Goal: Task Accomplishment & Management: Complete application form

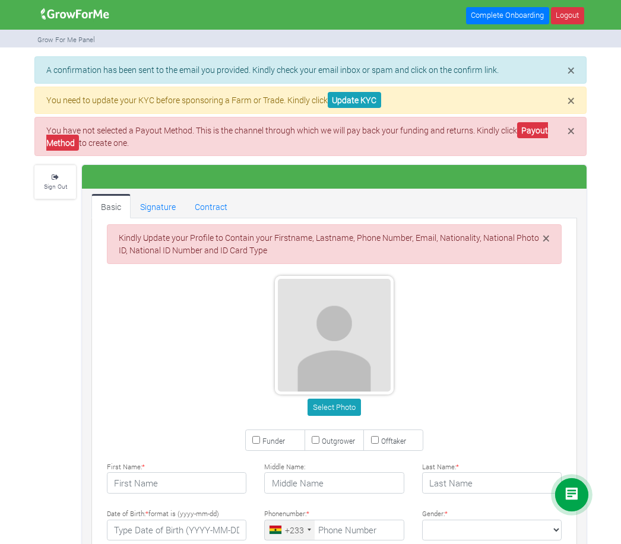
click at [78, 12] on img at bounding box center [75, 14] width 77 height 24
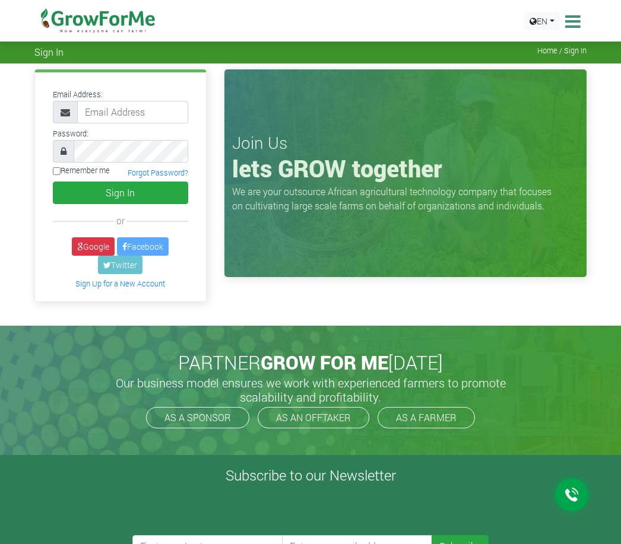
click at [568, 23] on icon at bounding box center [571, 21] width 18 height 18
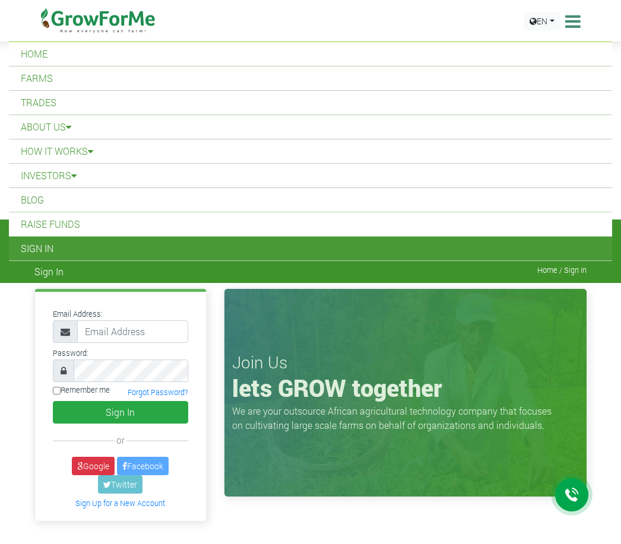
click at [578, 272] on span "Home / Sign In" at bounding box center [561, 270] width 49 height 9
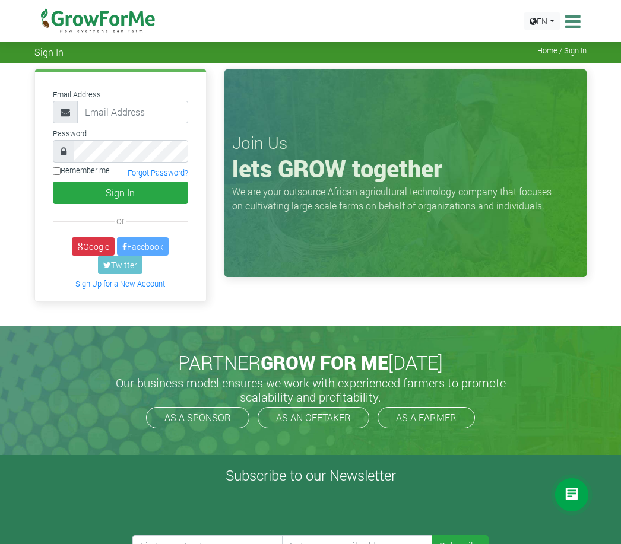
click at [125, 289] on link "Sign Up for a New Account" at bounding box center [120, 284] width 90 height 10
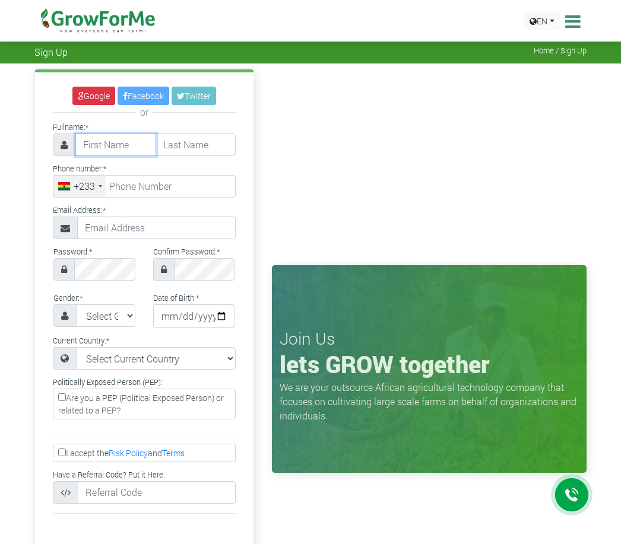
click at [99, 139] on input "text" at bounding box center [115, 145] width 81 height 23
type input "Benjamin"
click at [214, 145] on input "Okyere Gyan" at bounding box center [196, 145] width 81 height 23
type input "Gyan Okyere"
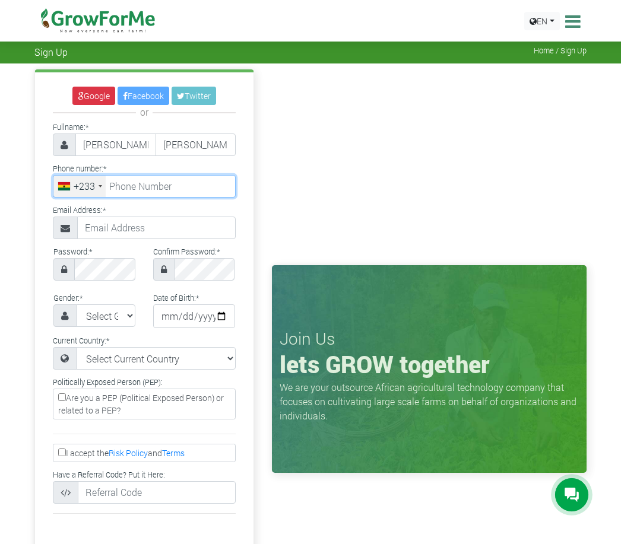
click at [147, 185] on input "tel" at bounding box center [144, 186] width 183 height 23
type input "55 085 0572"
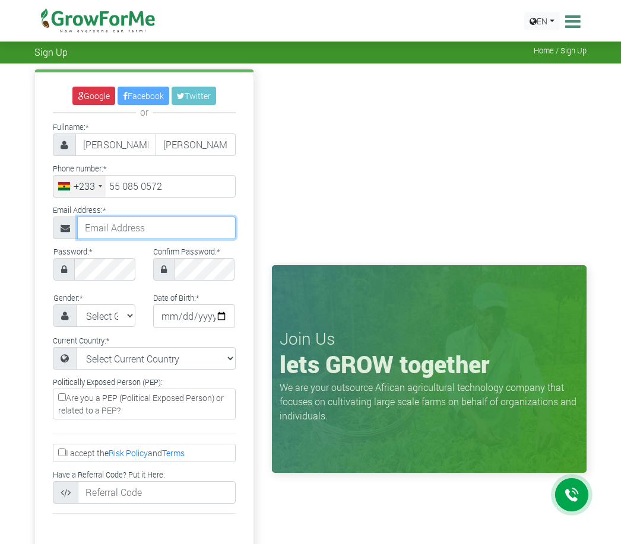
click at [143, 235] on input "text" at bounding box center [156, 228] width 159 height 23
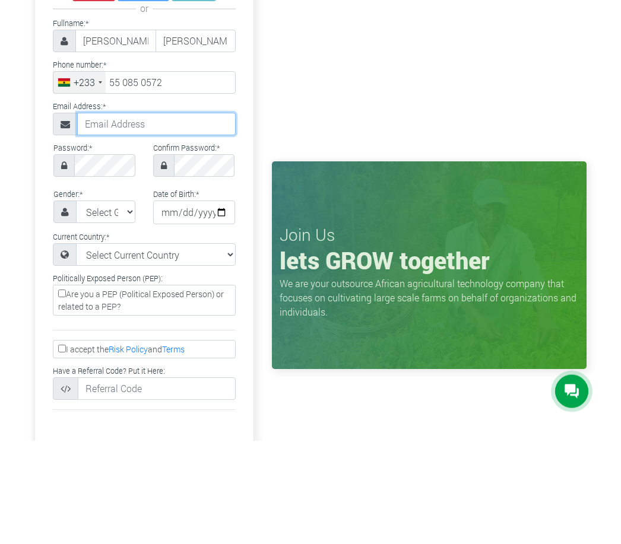
type input "okyeregyanben@yahoo.com"
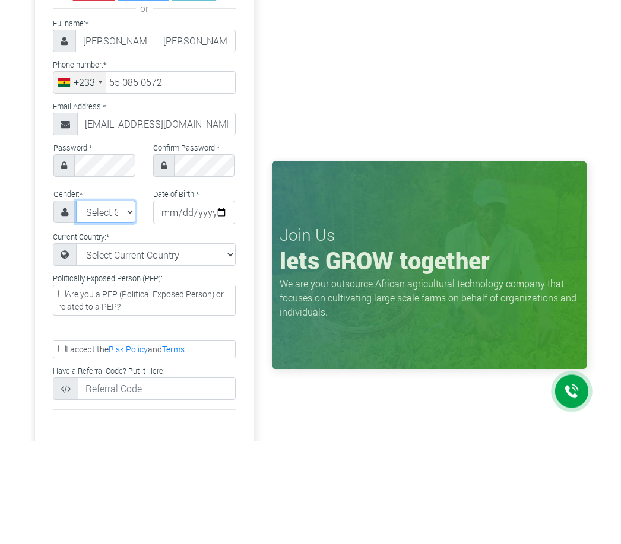
click at [106, 305] on select "Select Gender Female Male" at bounding box center [105, 316] width 59 height 23
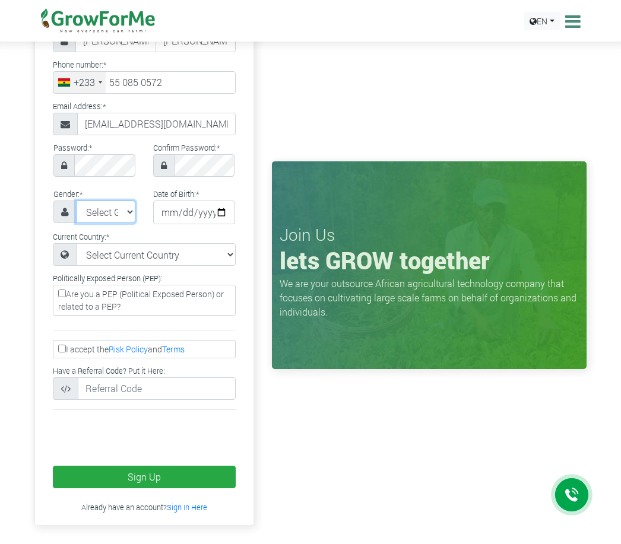
select select "[DEMOGRAPHIC_DATA]"
click at [188, 214] on input "date" at bounding box center [194, 213] width 82 height 24
click at [179, 215] on input "1993-06-18" at bounding box center [194, 213] width 82 height 24
type input "[DATE]"
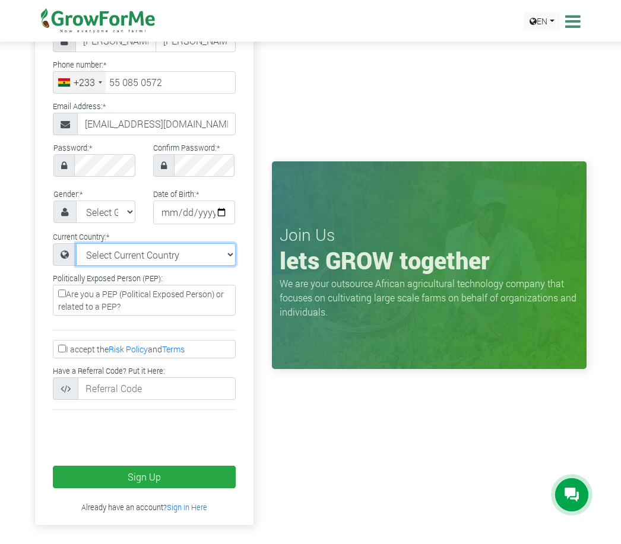
click at [198, 264] on select "Select Current Country Afghanistan Albania Algeria American Samoa Andorra Angol…" at bounding box center [156, 254] width 160 height 23
select select "[GEOGRAPHIC_DATA]"
click at [66, 346] on input "I accept the Risk Policy and Terms" at bounding box center [62, 349] width 8 height 8
checkbox input "true"
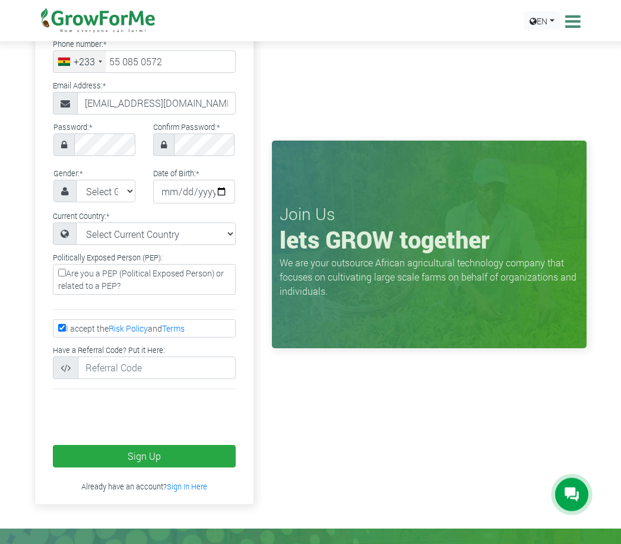
scroll to position [125, 0]
click at [145, 458] on button "Sign Up" at bounding box center [144, 456] width 183 height 23
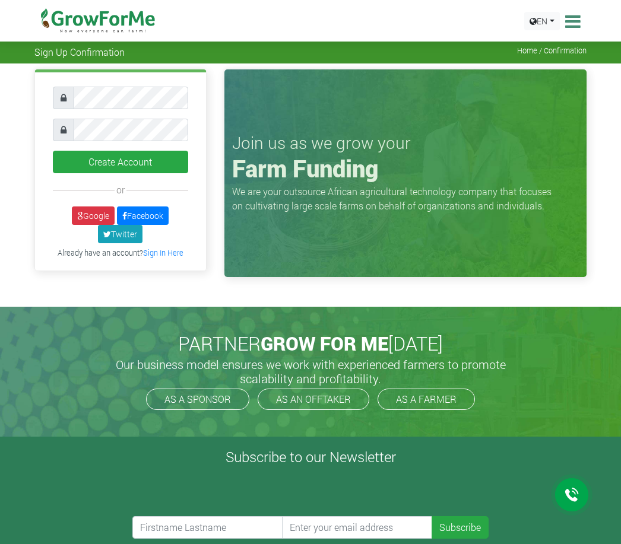
click at [135, 157] on button "Create Account" at bounding box center [120, 162] width 135 height 23
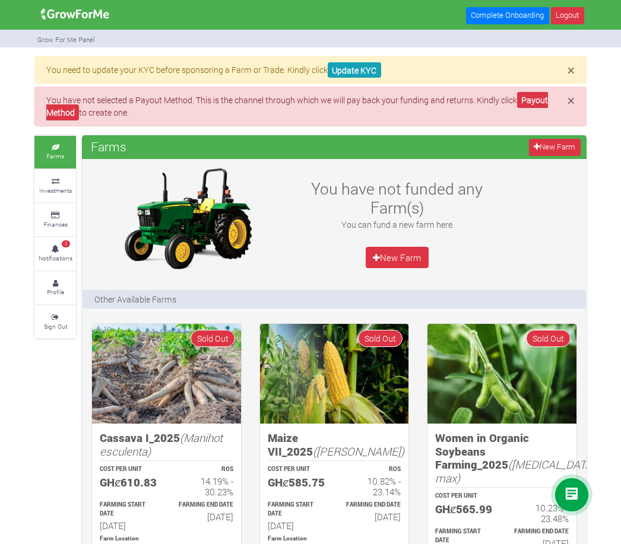
click at [361, 71] on link "Update KYC" at bounding box center [354, 70] width 53 height 16
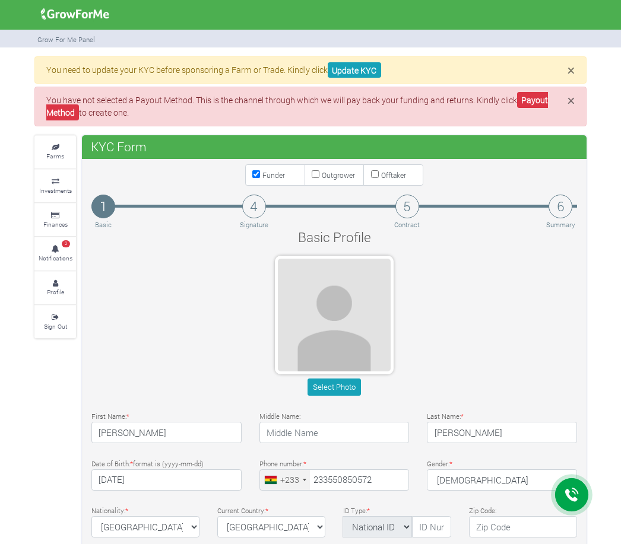
type input "55 085 0572"
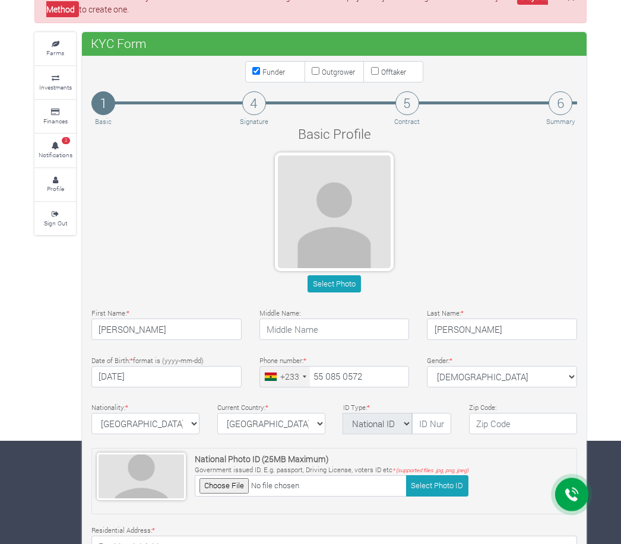
scroll to position [103, 0]
click at [341, 276] on button "Select Photo" at bounding box center [334, 284] width 53 height 17
click at [341, 283] on button "Select Photo" at bounding box center [334, 284] width 53 height 17
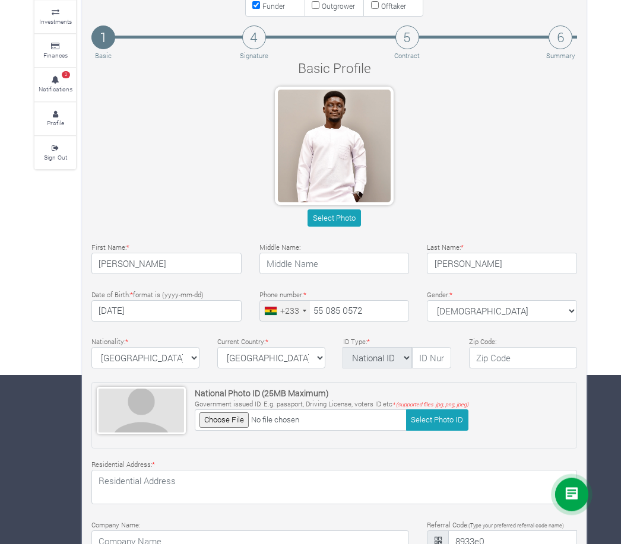
scroll to position [169, 0]
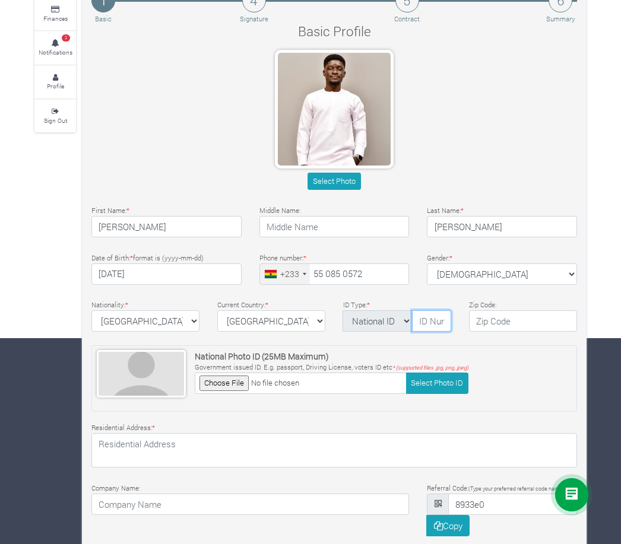
click at [426, 324] on input "text" at bounding box center [431, 321] width 39 height 21
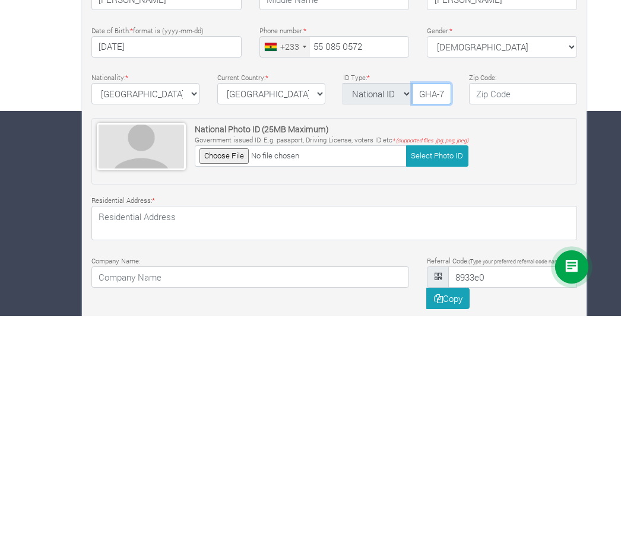
type input "GHA-7223391533"
click at [227, 373] on input "file" at bounding box center [301, 383] width 212 height 21
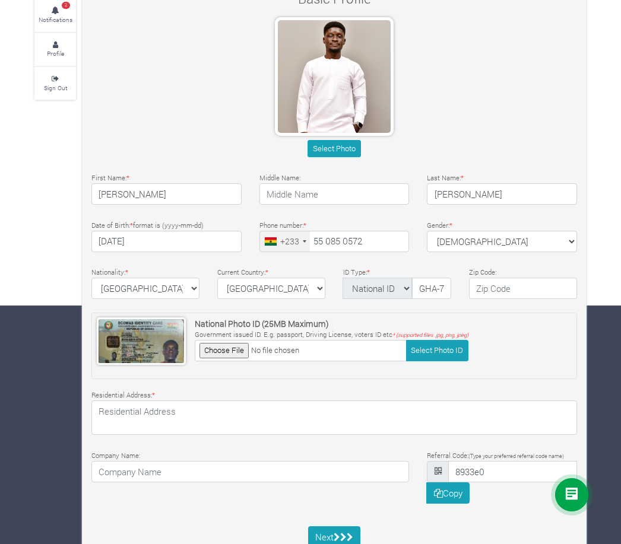
click at [437, 349] on button "Select Photo ID" at bounding box center [437, 350] width 62 height 21
type input "C:\fakepath\IMG_5558.jpeg"
click at [427, 346] on button "Select Photo ID" at bounding box center [437, 350] width 62 height 21
click at [432, 340] on button "Select Photo ID" at bounding box center [437, 350] width 62 height 21
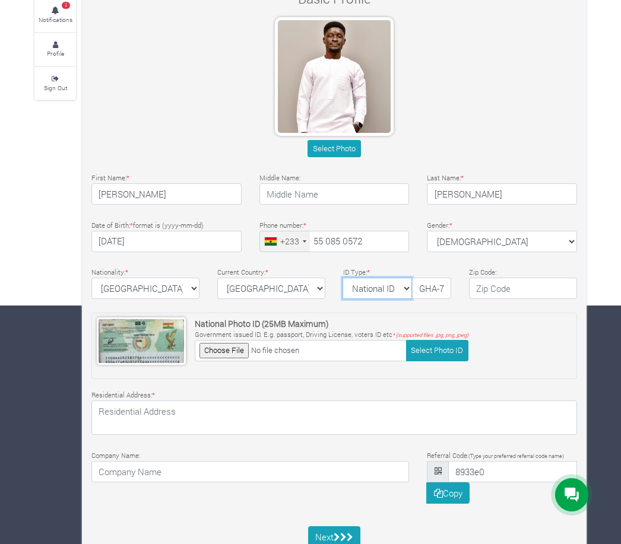
click at [384, 286] on select "National ID [GEOGRAPHIC_DATA] ID Passport Drivers" at bounding box center [377, 288] width 69 height 21
select select "Ghana ID"
click at [431, 344] on button "Select Photo ID" at bounding box center [437, 350] width 62 height 21
click at [444, 351] on button "Select Photo ID" at bounding box center [437, 350] width 62 height 21
type input "C:\fakepath\IMG_5554.jpeg"
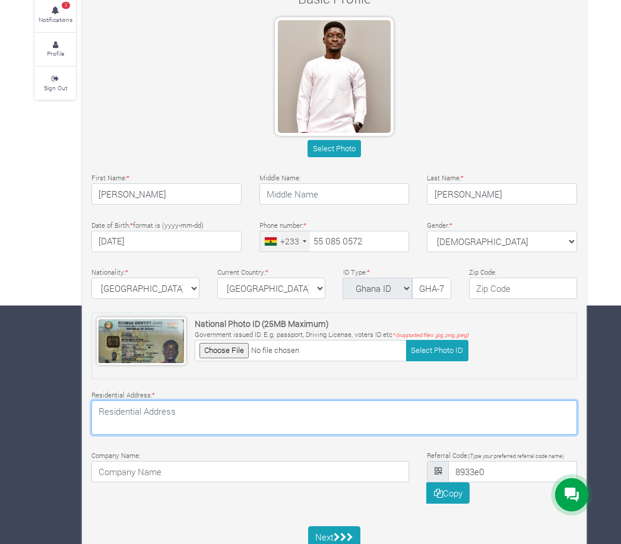
click at [183, 417] on textarea at bounding box center [334, 418] width 486 height 34
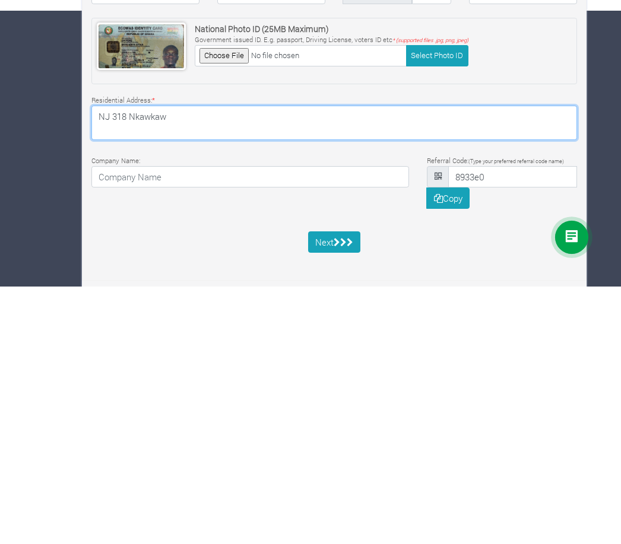
type textarea "NJ 318 Nkawkaw"
click at [340, 496] on icon "submit" at bounding box center [337, 500] width 7 height 9
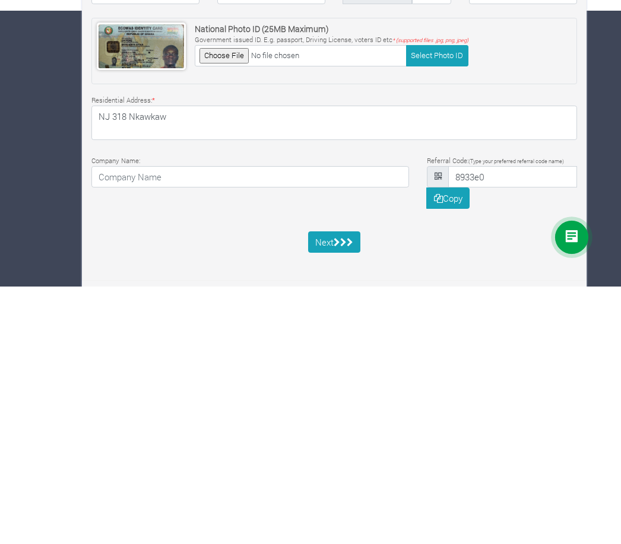
scroll to position [239, 0]
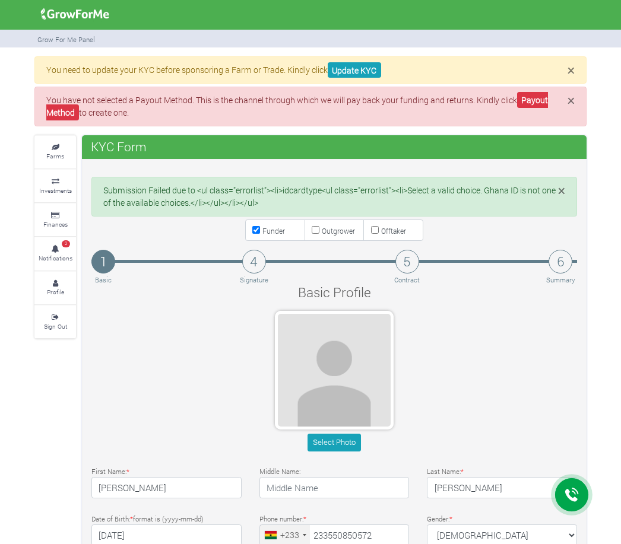
type input "55 085 0572"
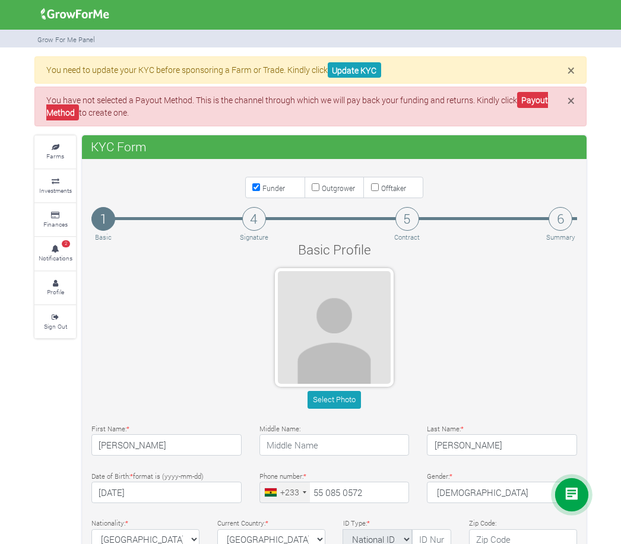
click at [105, 221] on h4 "1" at bounding box center [103, 219] width 24 height 24
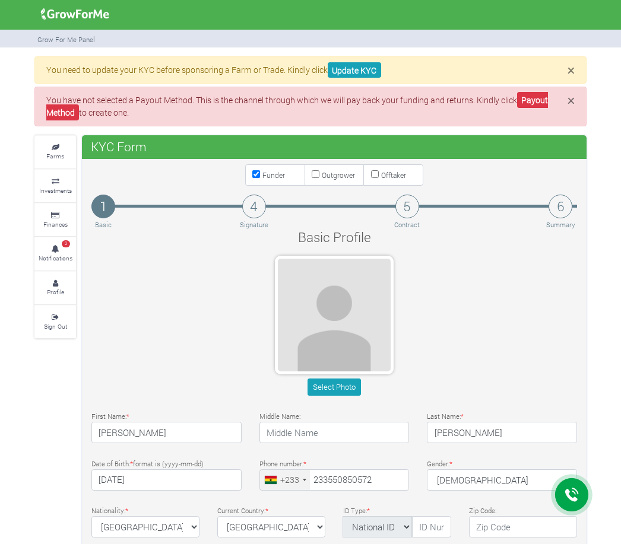
type input "55 085 0572"
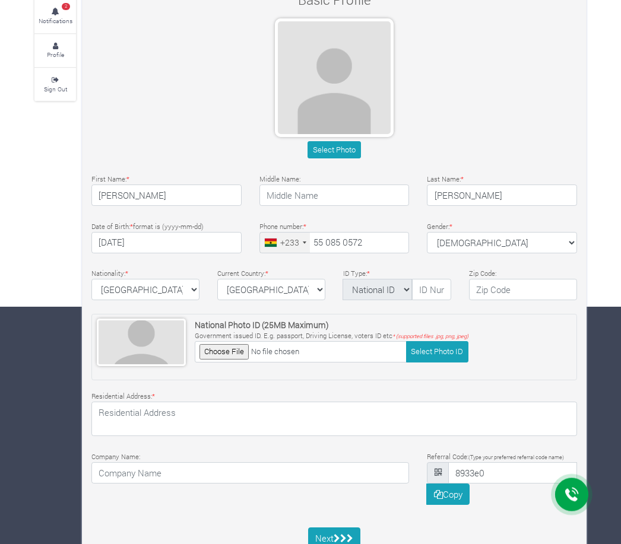
scroll to position [239, 0]
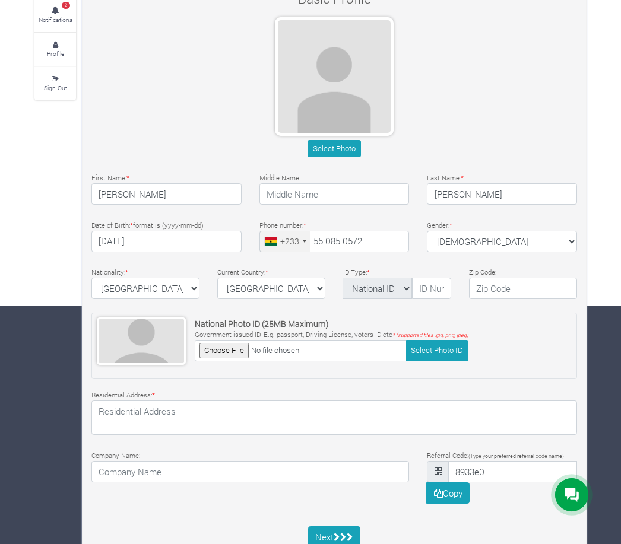
click at [363, 349] on input "file" at bounding box center [301, 350] width 212 height 21
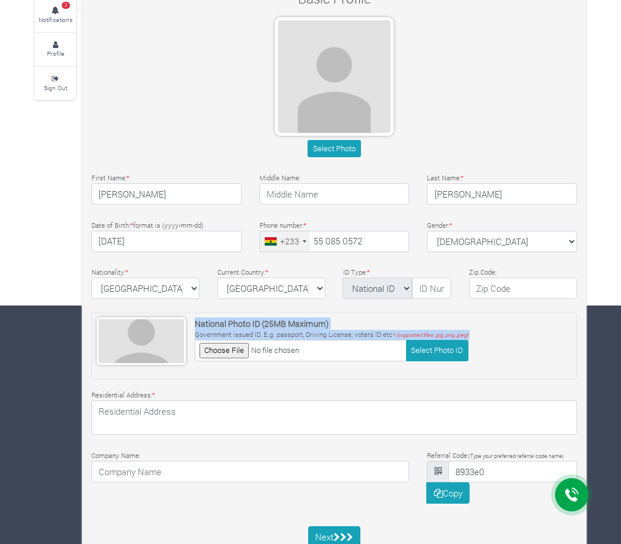
click at [534, 368] on div "National Photo ID (25MB Maximum) Government issued ID. [PERSON_NAME], Driving L…" at bounding box center [334, 346] width 486 height 67
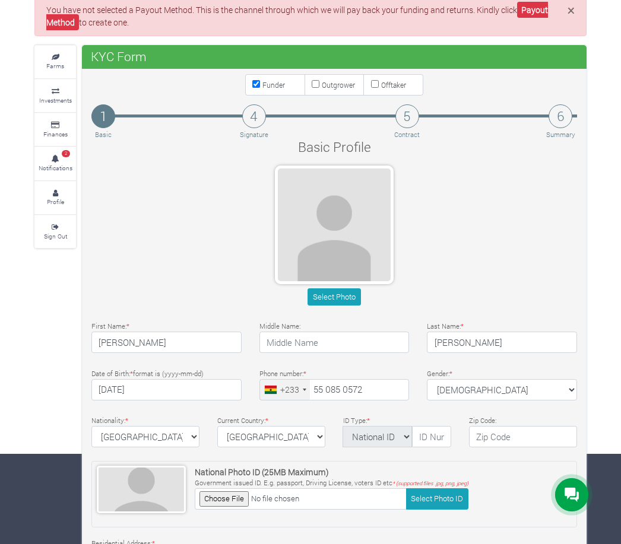
scroll to position [0, 0]
